Goal: Information Seeking & Learning: Learn about a topic

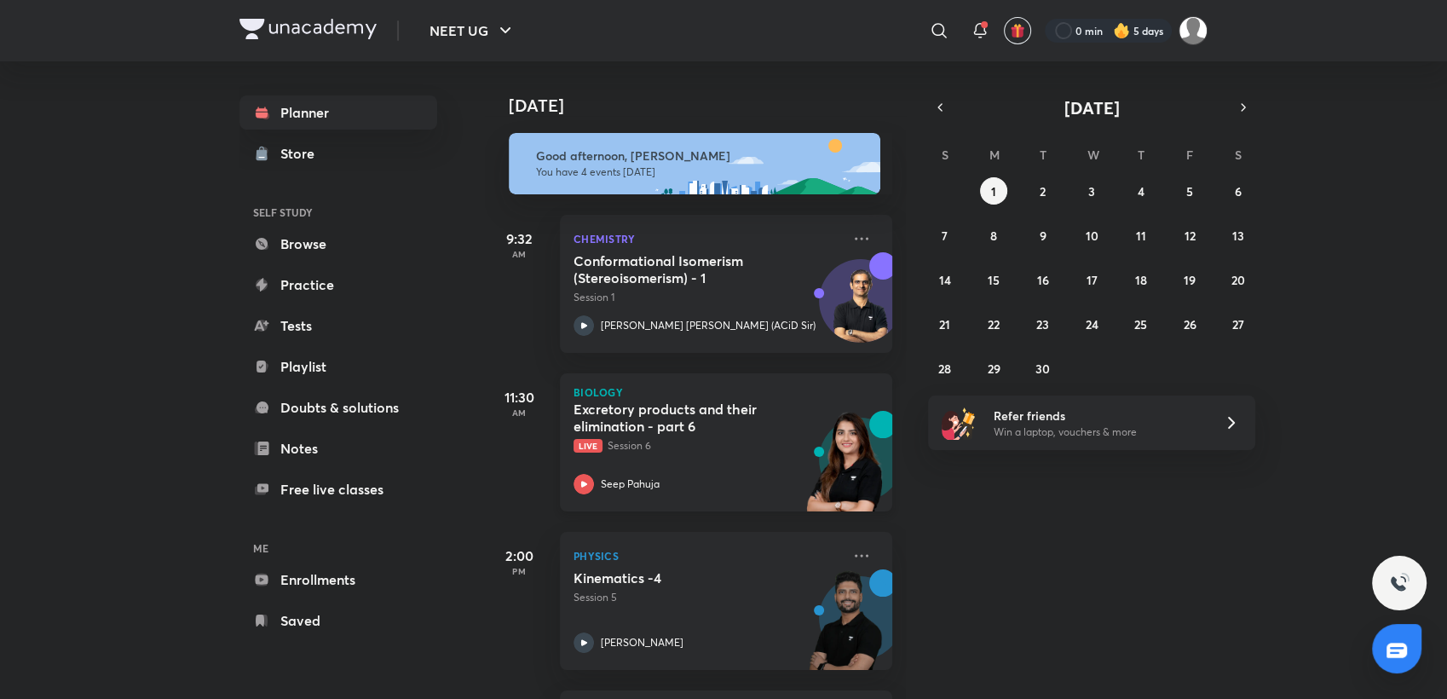
click at [758, 476] on div "Seep Pahuja" at bounding box center [707, 484] width 268 height 20
